Goal: Task Accomplishment & Management: Manage account settings

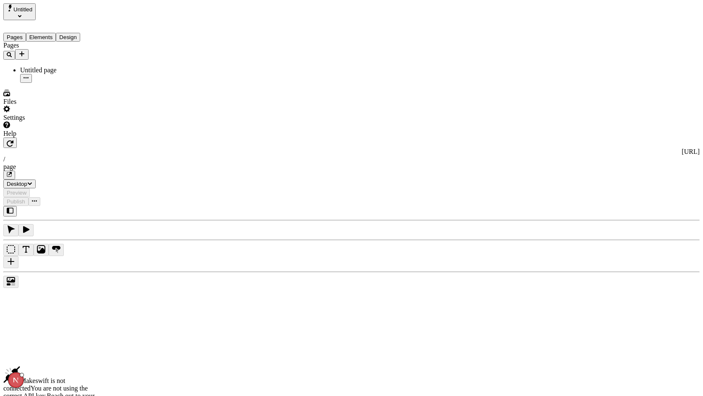
click at [54, 121] on div "Settings" at bounding box center [53, 113] width 101 height 16
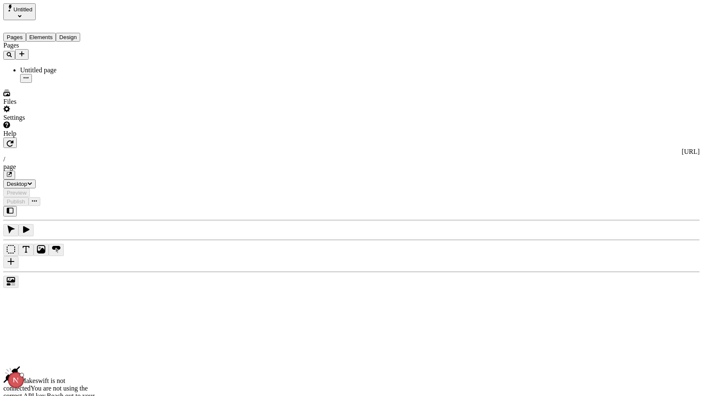
click at [58, 121] on div "Settings" at bounding box center [53, 113] width 101 height 16
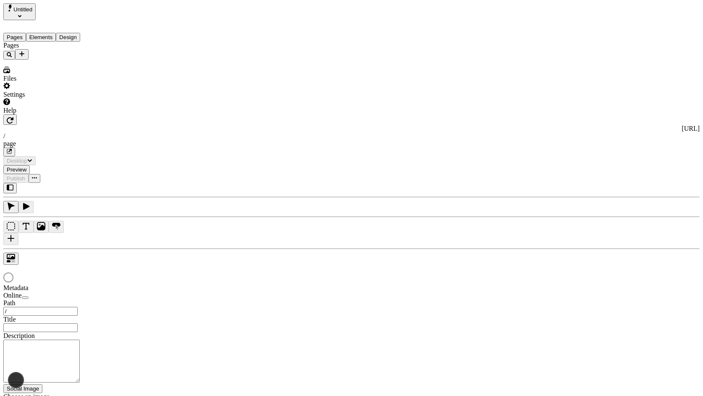
type input "/page"
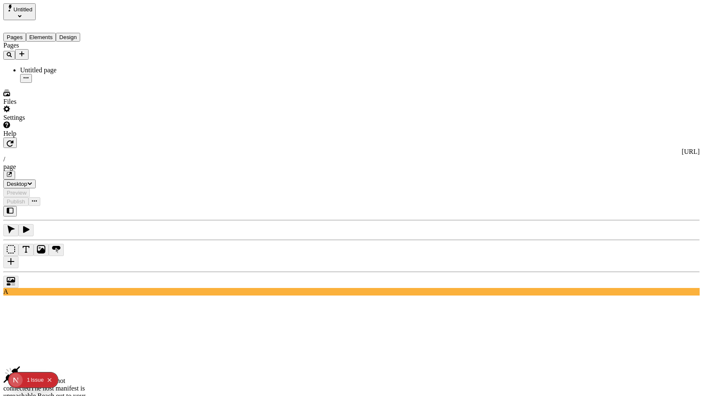
click at [69, 121] on div "Settings" at bounding box center [53, 113] width 101 height 16
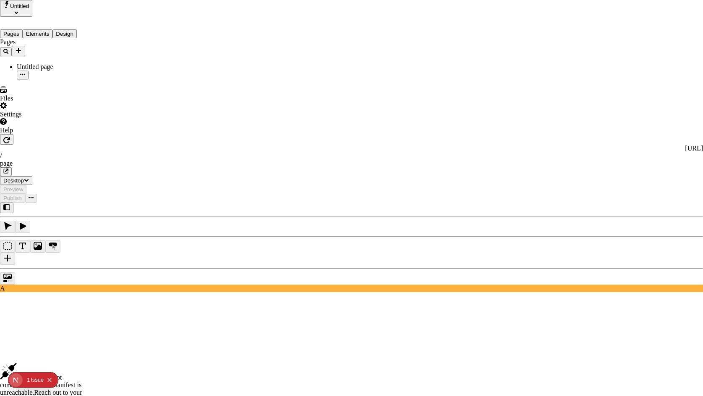
drag, startPoint x: 299, startPoint y: 93, endPoint x: 144, endPoint y: 106, distance: 155.5
type input "builder-host-nav"
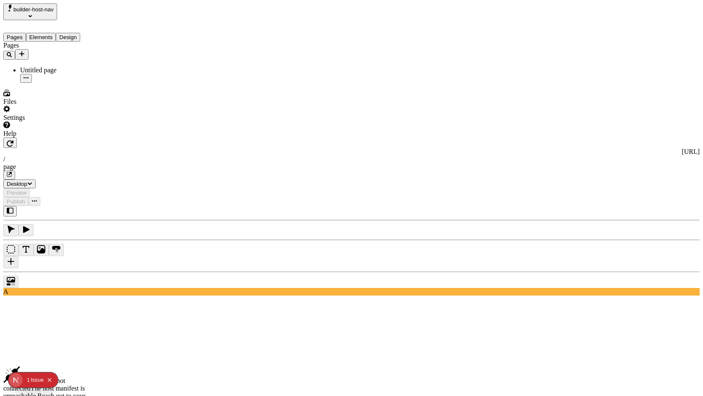
click at [30, 380] on div "1" at bounding box center [28, 379] width 3 height 15
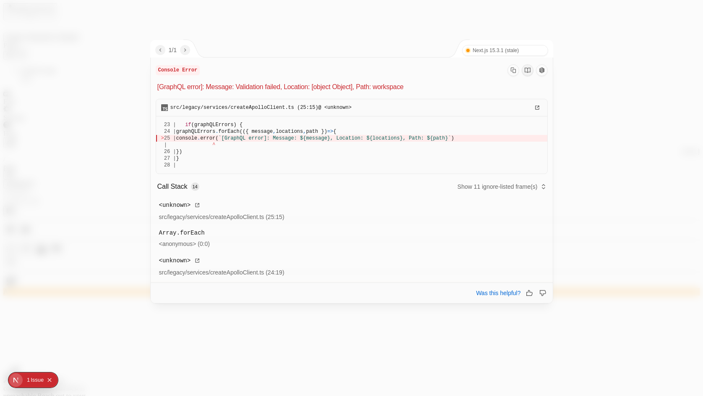
click at [582, 50] on div at bounding box center [351, 198] width 703 height 396
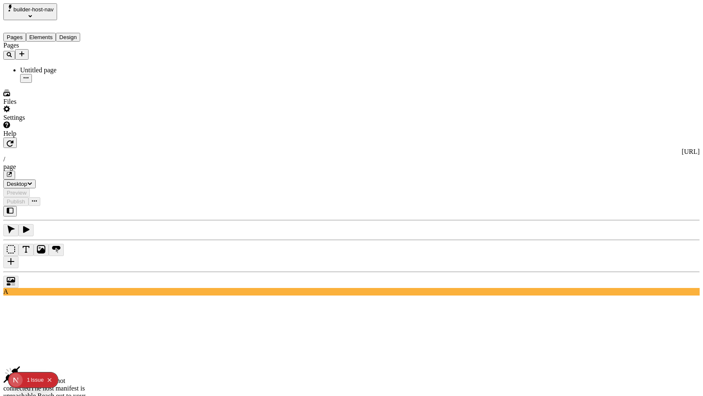
click at [50, 379] on icon "Collapse issues badge" at bounding box center [50, 380] width 4 height 4
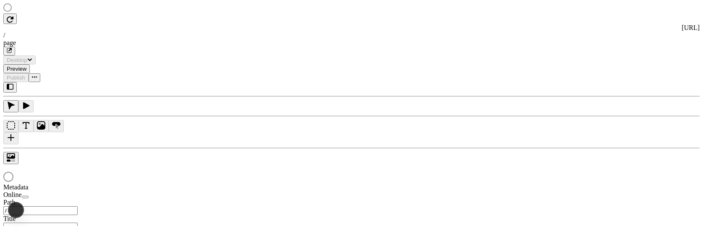
type input "/page"
